Goal: Book appointment/travel/reservation

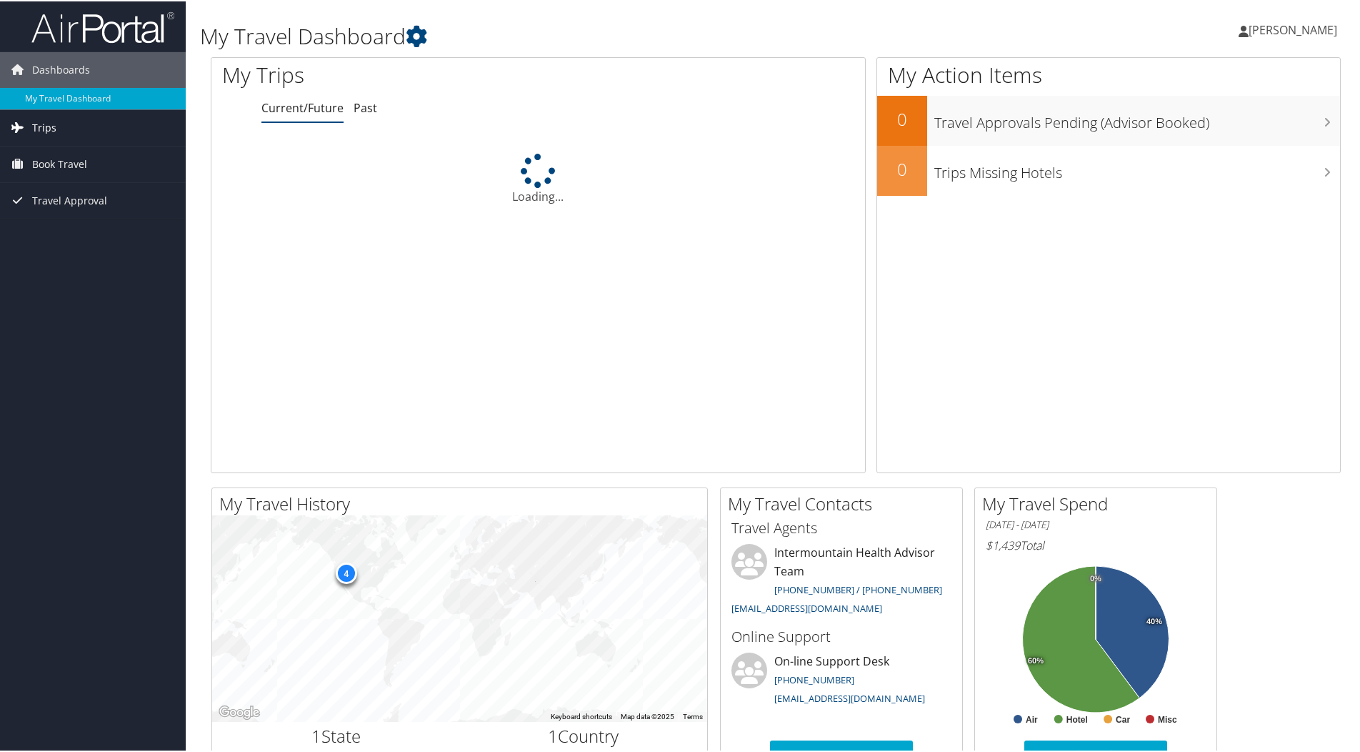
click at [79, 129] on link "Trips" at bounding box center [93, 127] width 186 height 36
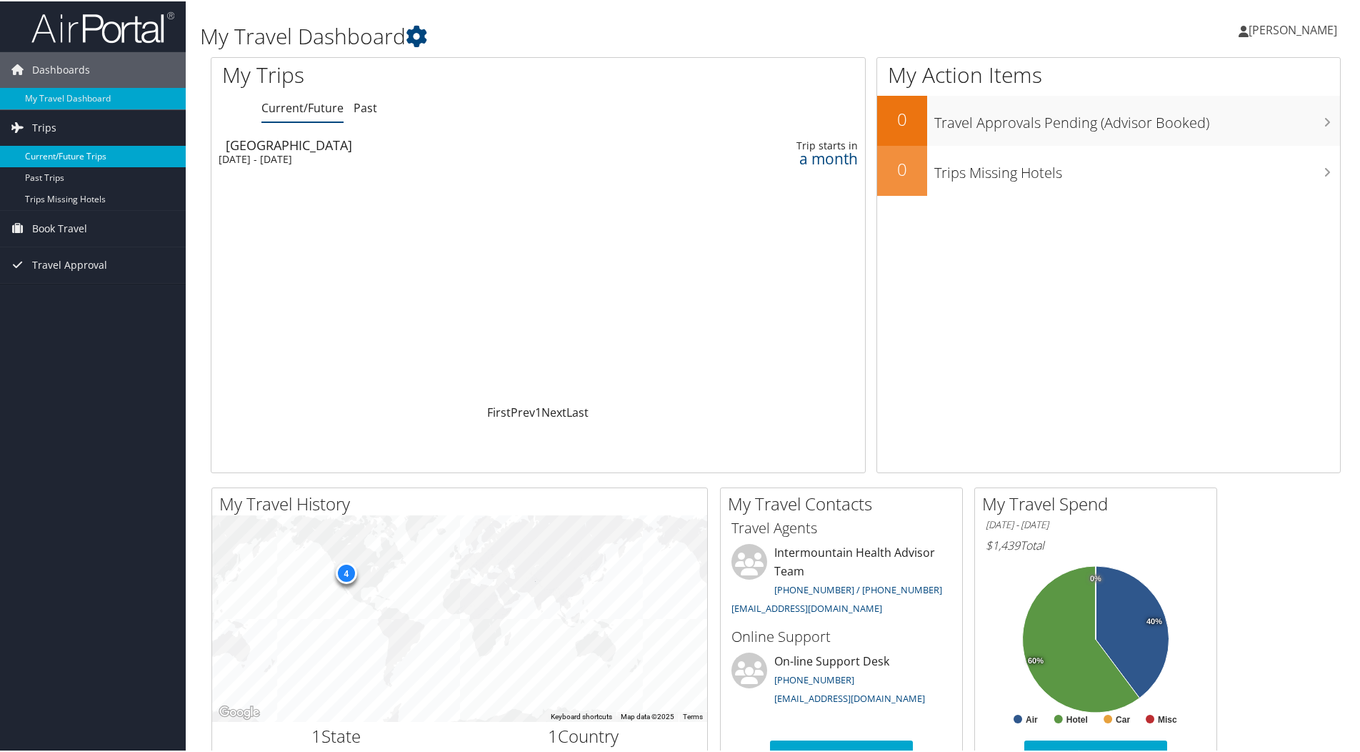
click at [81, 153] on link "Current/Future Trips" at bounding box center [93, 154] width 186 height 21
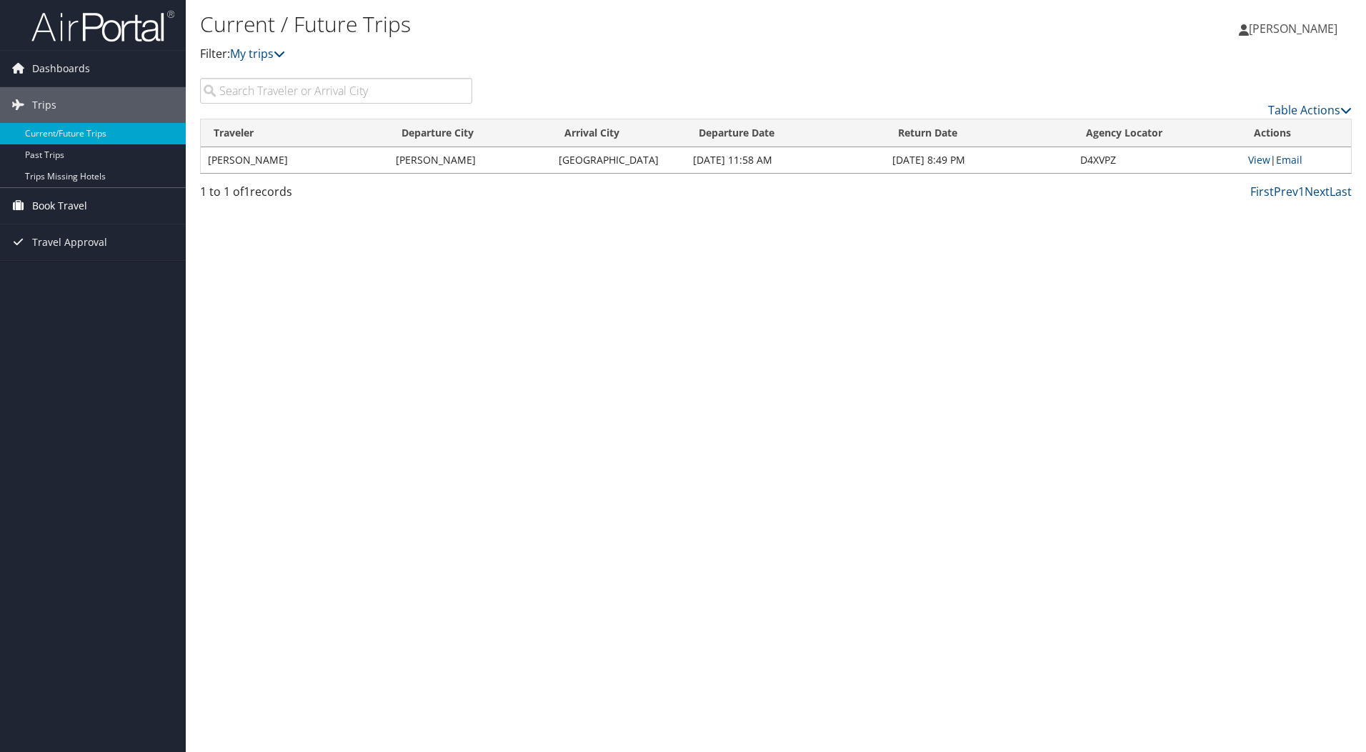
click at [66, 204] on span "Book Travel" at bounding box center [59, 206] width 55 height 36
click at [75, 282] on link "Book/Manage Online Trips" at bounding box center [93, 277] width 186 height 21
